Goal: Communication & Community: Connect with others

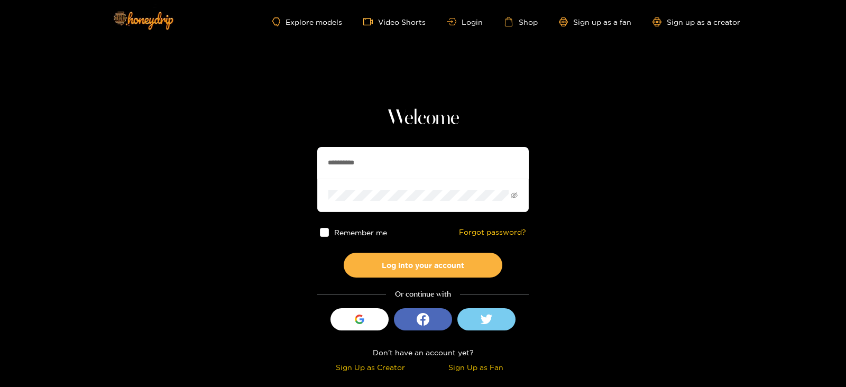
click at [384, 149] on input "**********" at bounding box center [422, 163] width 211 height 32
click at [344, 253] on button "Log into your account" at bounding box center [423, 265] width 159 height 25
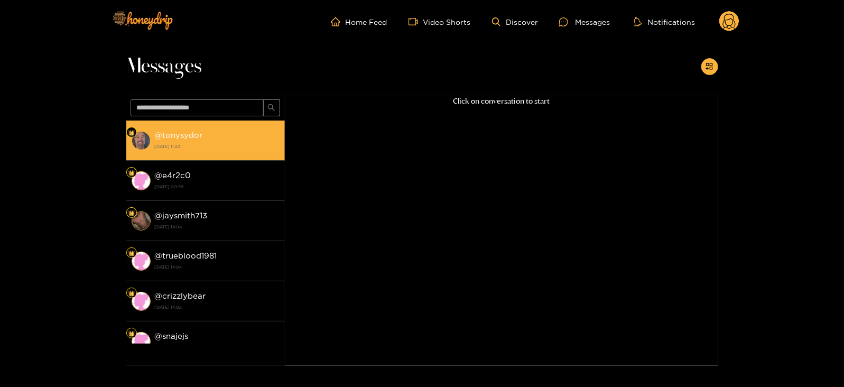
click at [211, 132] on div "@ tonysydor 14 October 2025 11:22" at bounding box center [217, 140] width 125 height 24
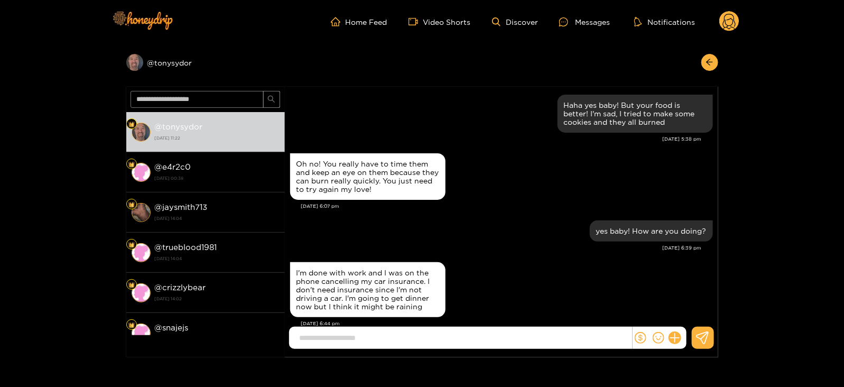
scroll to position [1168, 0]
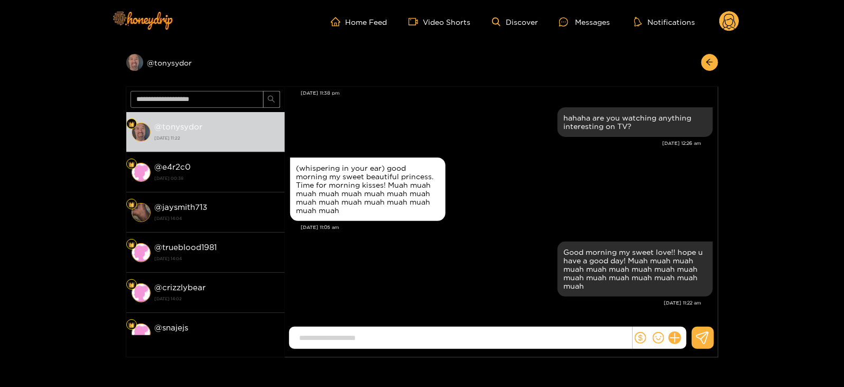
click at [732, 26] on circle at bounding box center [730, 21] width 20 height 20
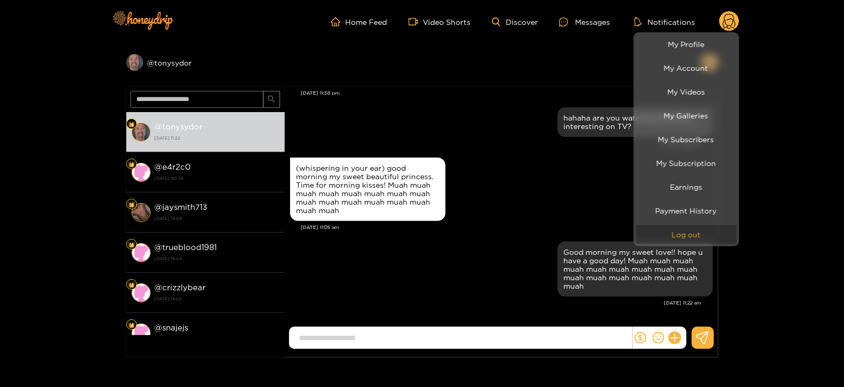
click at [674, 239] on button "Log out" at bounding box center [687, 234] width 100 height 19
